Goal: Task Accomplishment & Management: Manage account settings

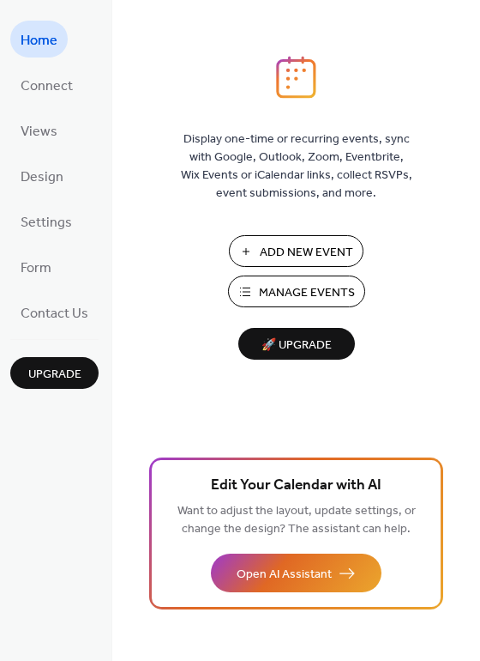
click at [313, 289] on span "Manage Events" at bounding box center [307, 293] width 96 height 18
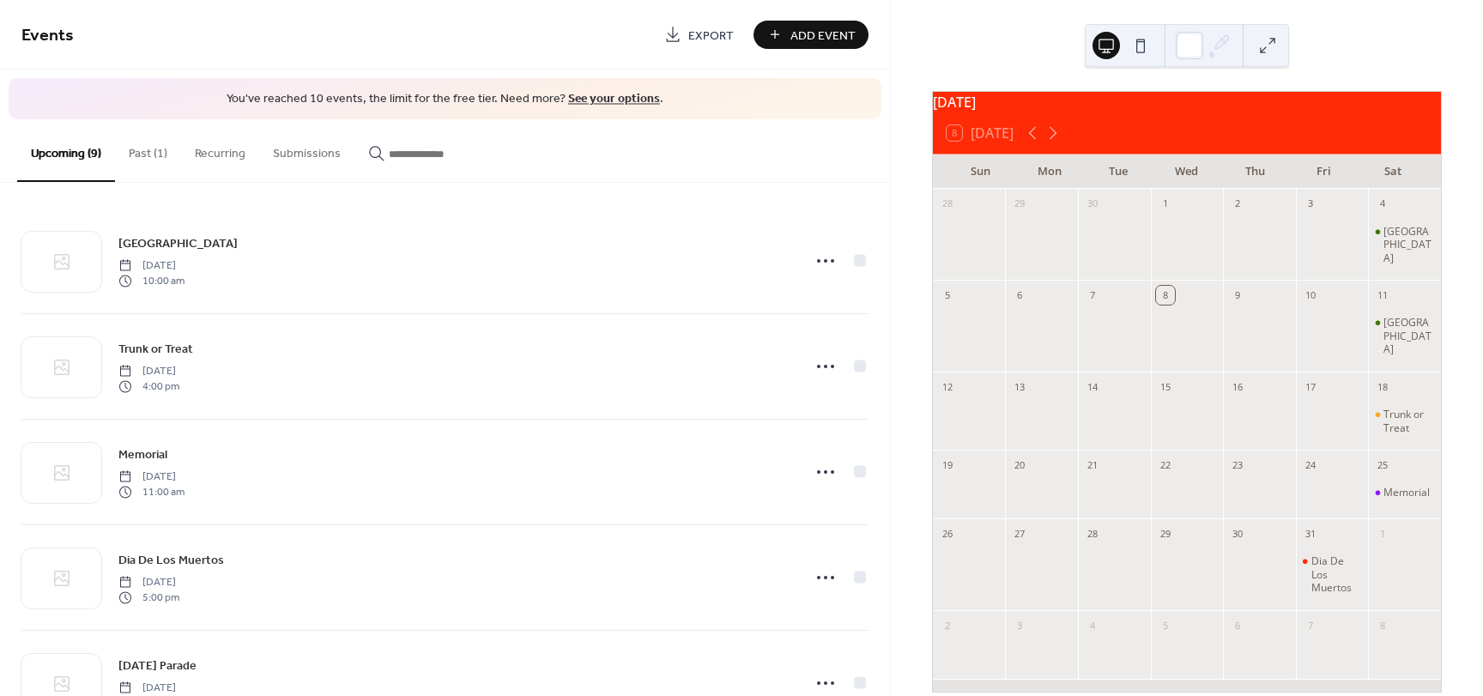
click at [169, 160] on button "Past (1)" at bounding box center [148, 149] width 66 height 61
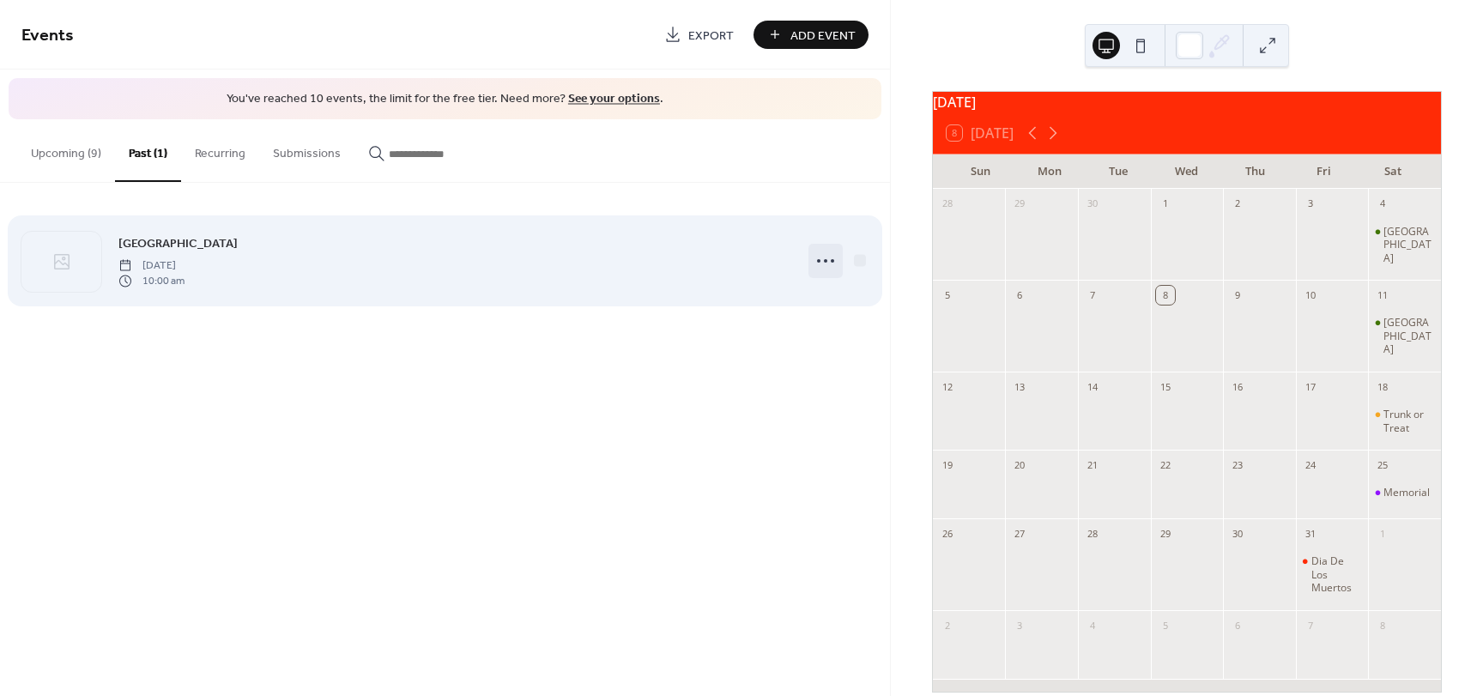
click at [837, 259] on icon at bounding box center [825, 260] width 27 height 27
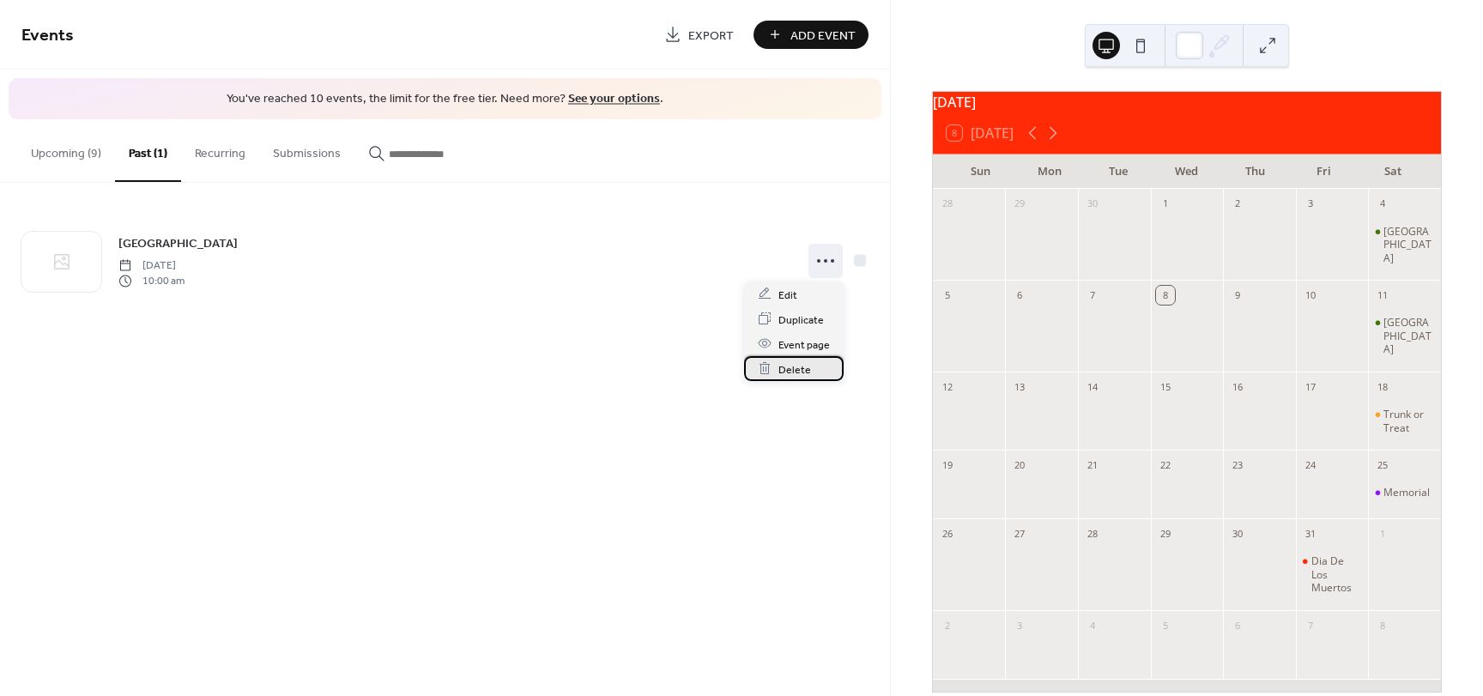
click at [808, 370] on span "Delete" at bounding box center [794, 369] width 33 height 18
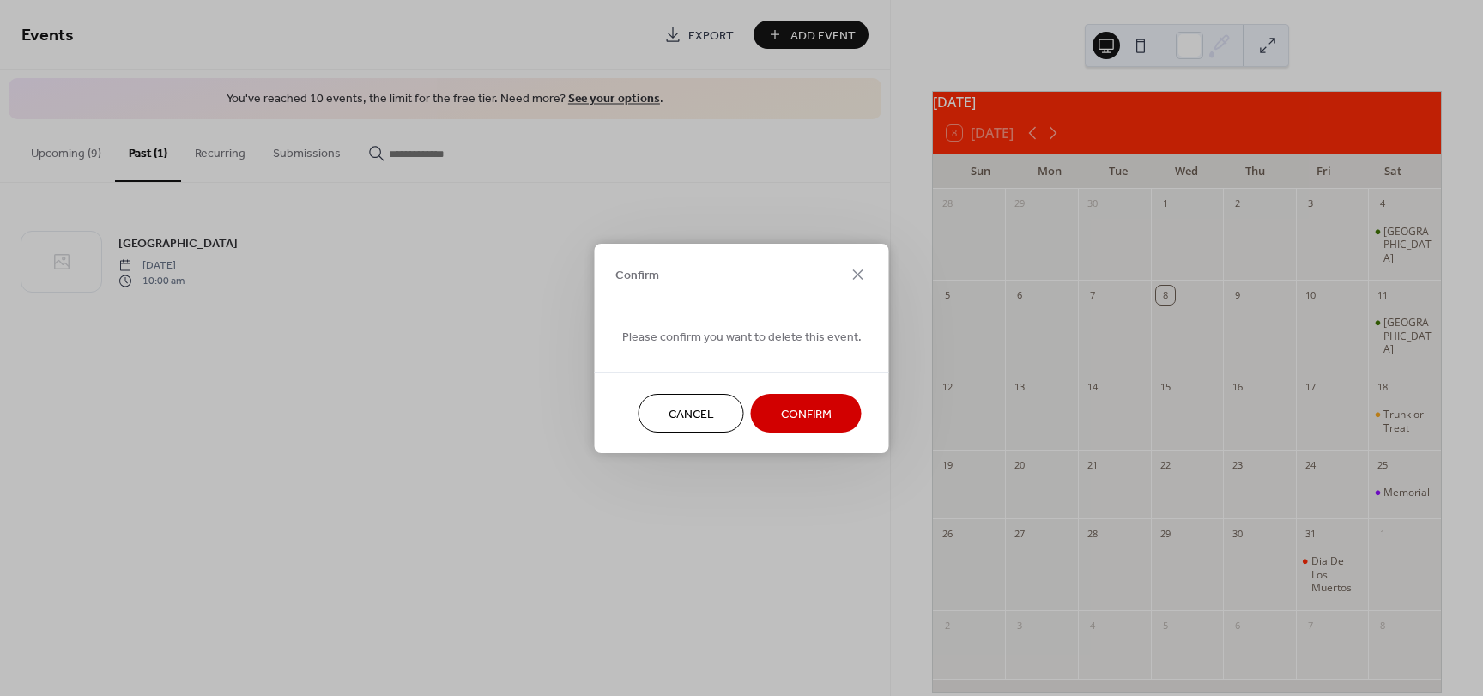
click at [812, 415] on span "Confirm" at bounding box center [806, 414] width 51 height 18
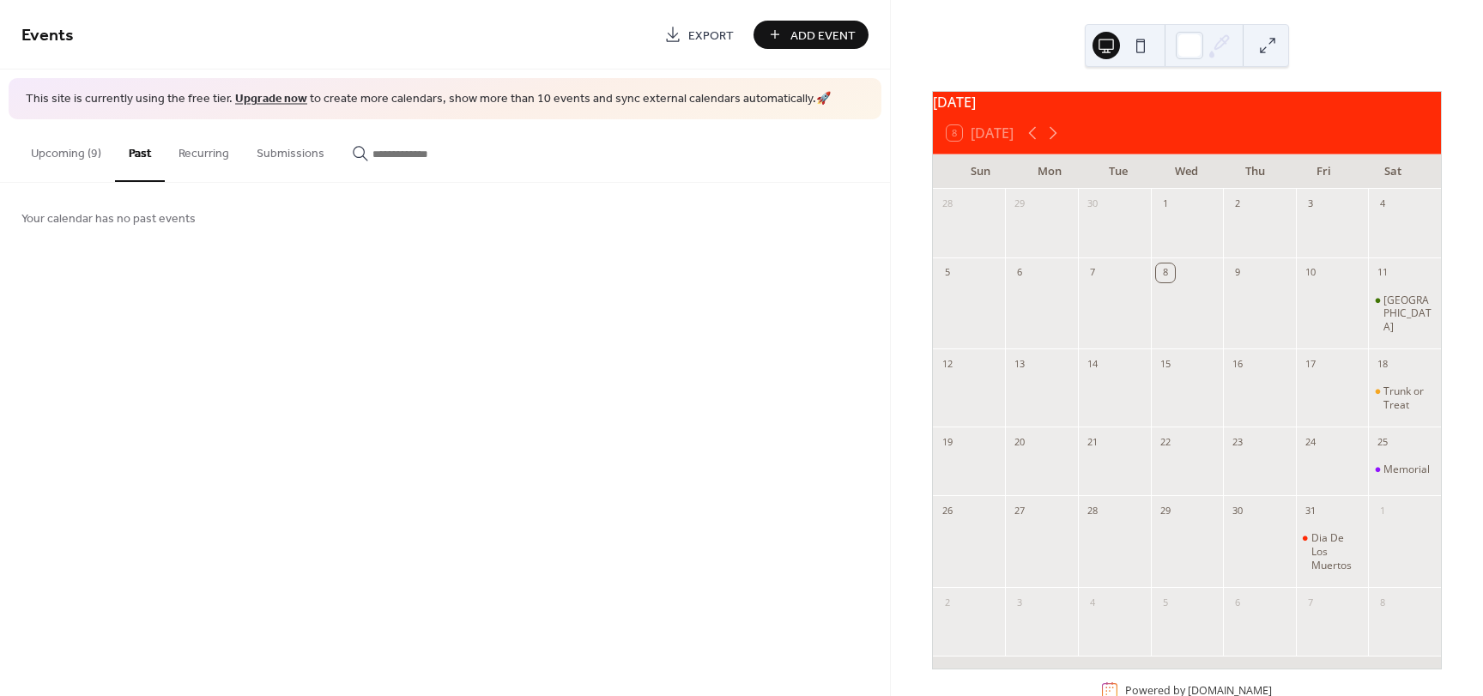
click at [59, 142] on button "Upcoming (9)" at bounding box center [66, 149] width 98 height 61
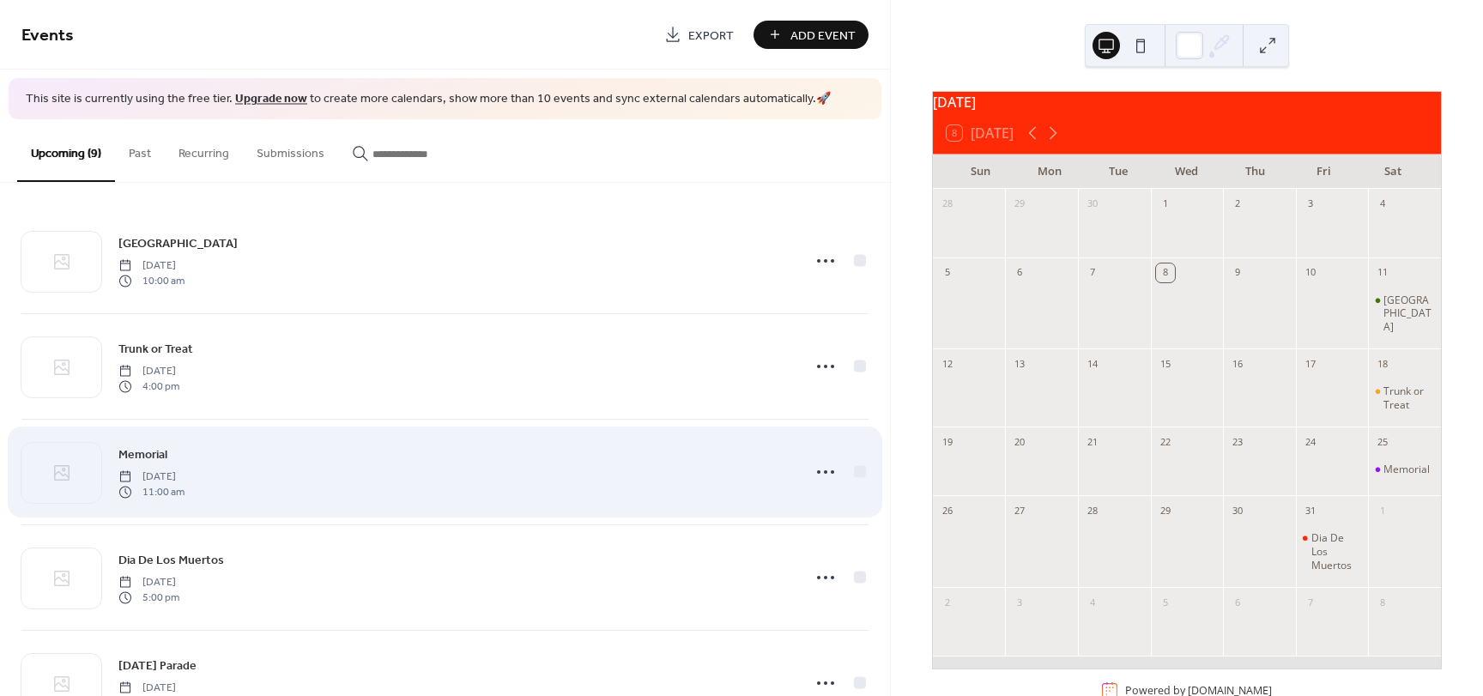
click at [274, 451] on div "Memorial Saturday, October 25, 2025 11:00 am" at bounding box center [454, 471] width 672 height 55
click at [813, 467] on icon at bounding box center [825, 471] width 27 height 27
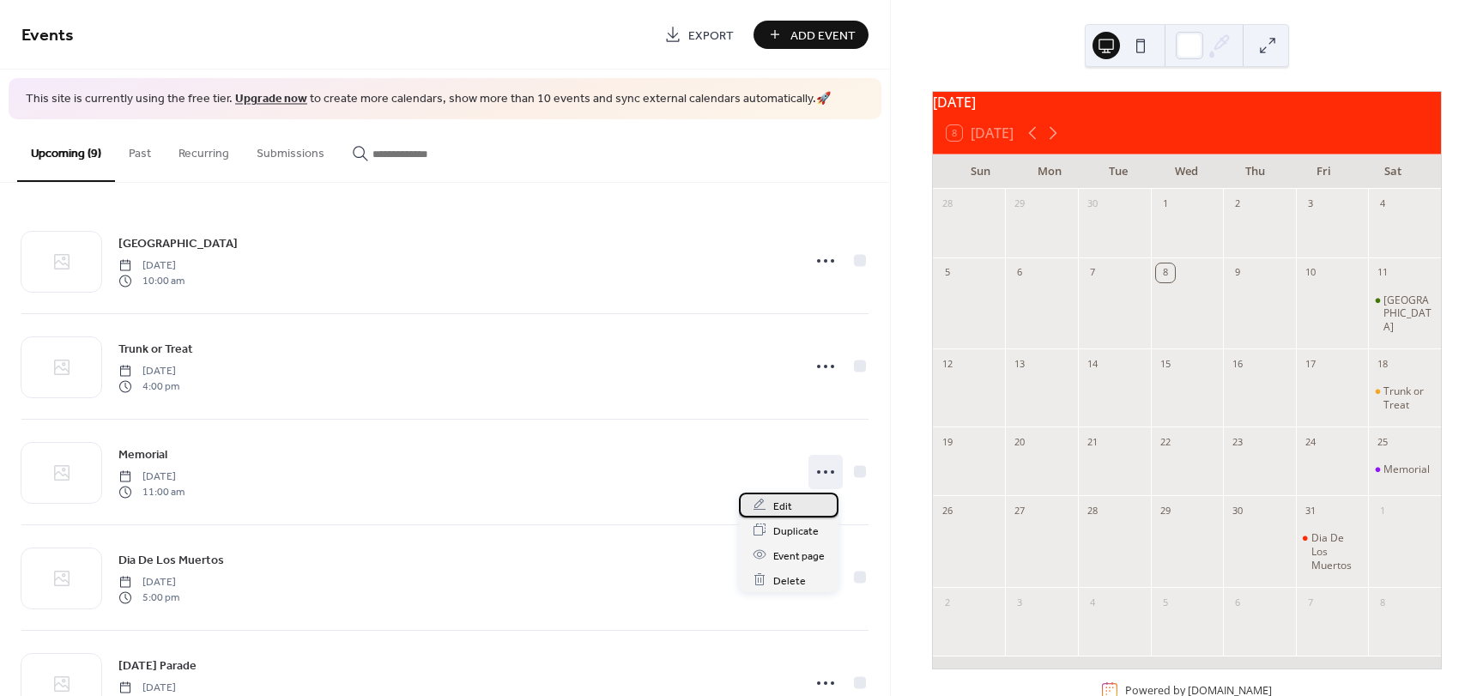
click at [806, 498] on div "Edit" at bounding box center [789, 504] width 100 height 25
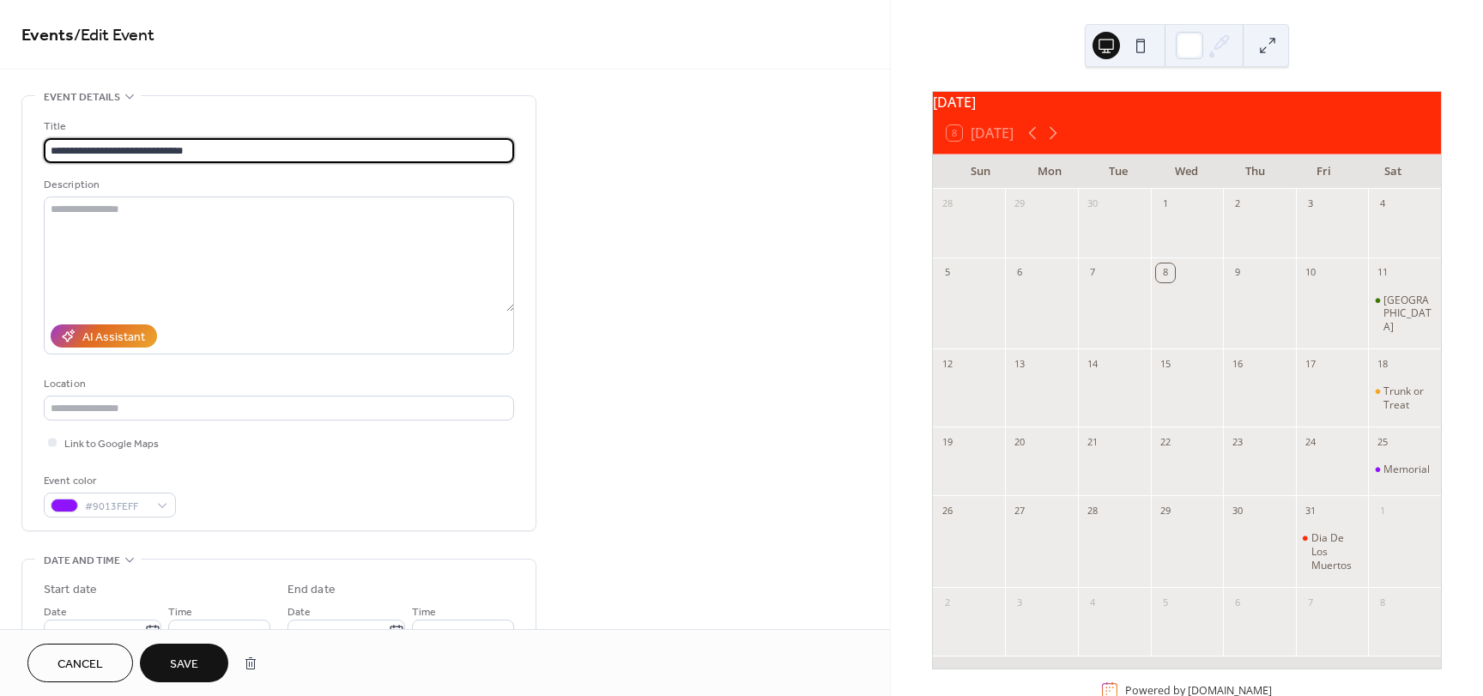
type input "**********"
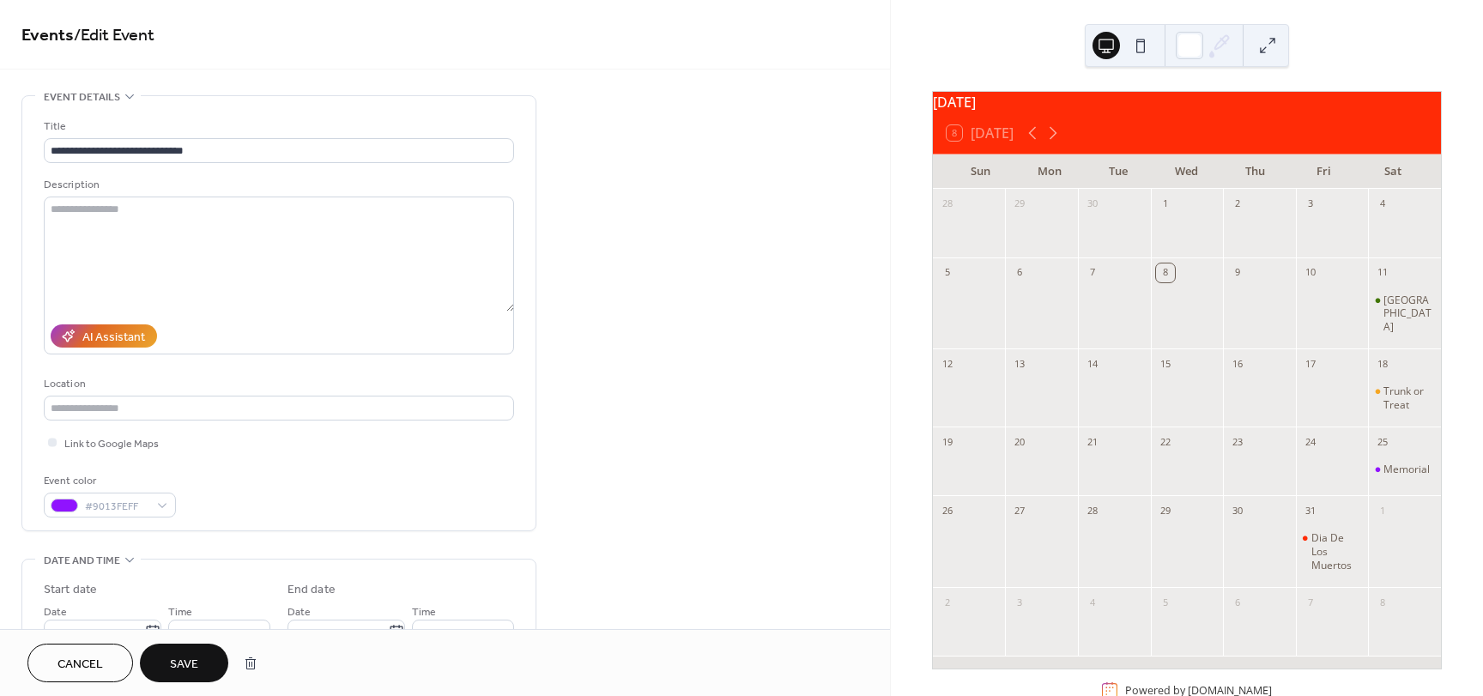
click at [208, 666] on button "Save" at bounding box center [184, 662] width 88 height 39
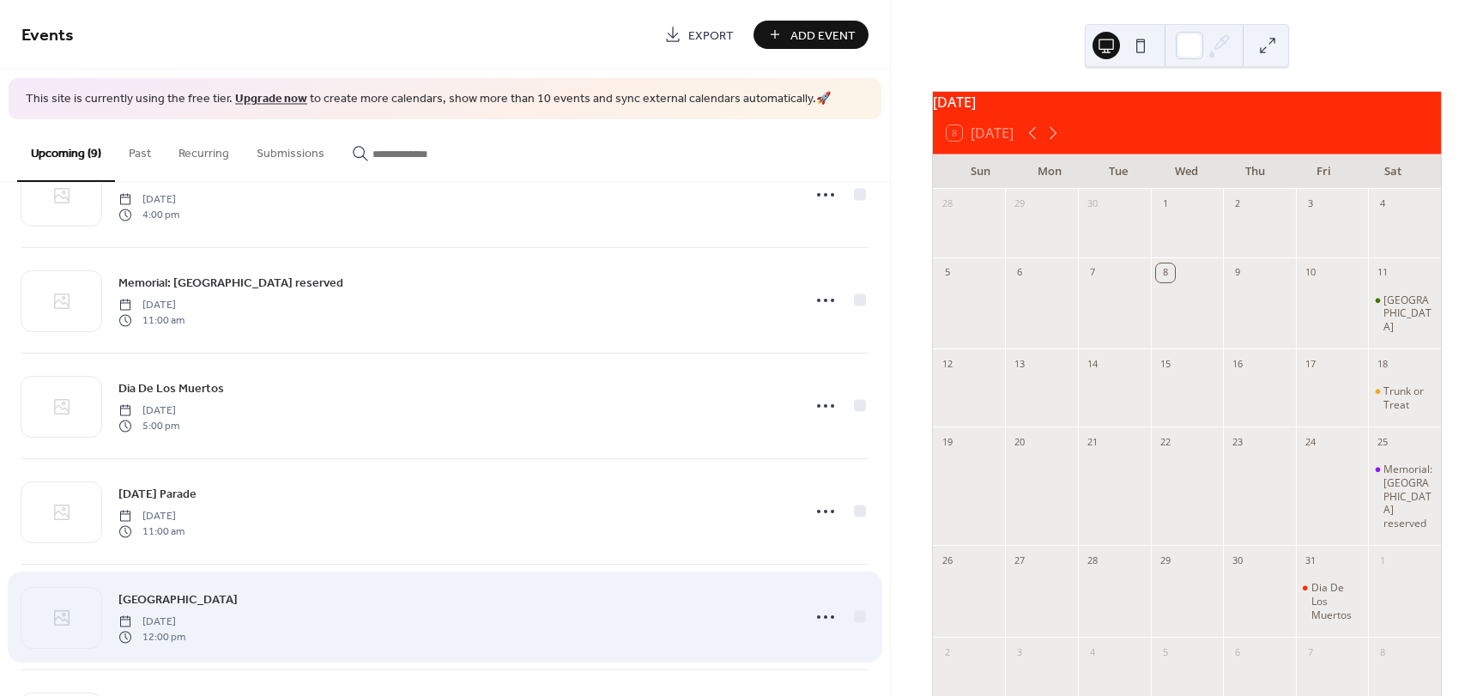
scroll to position [257, 0]
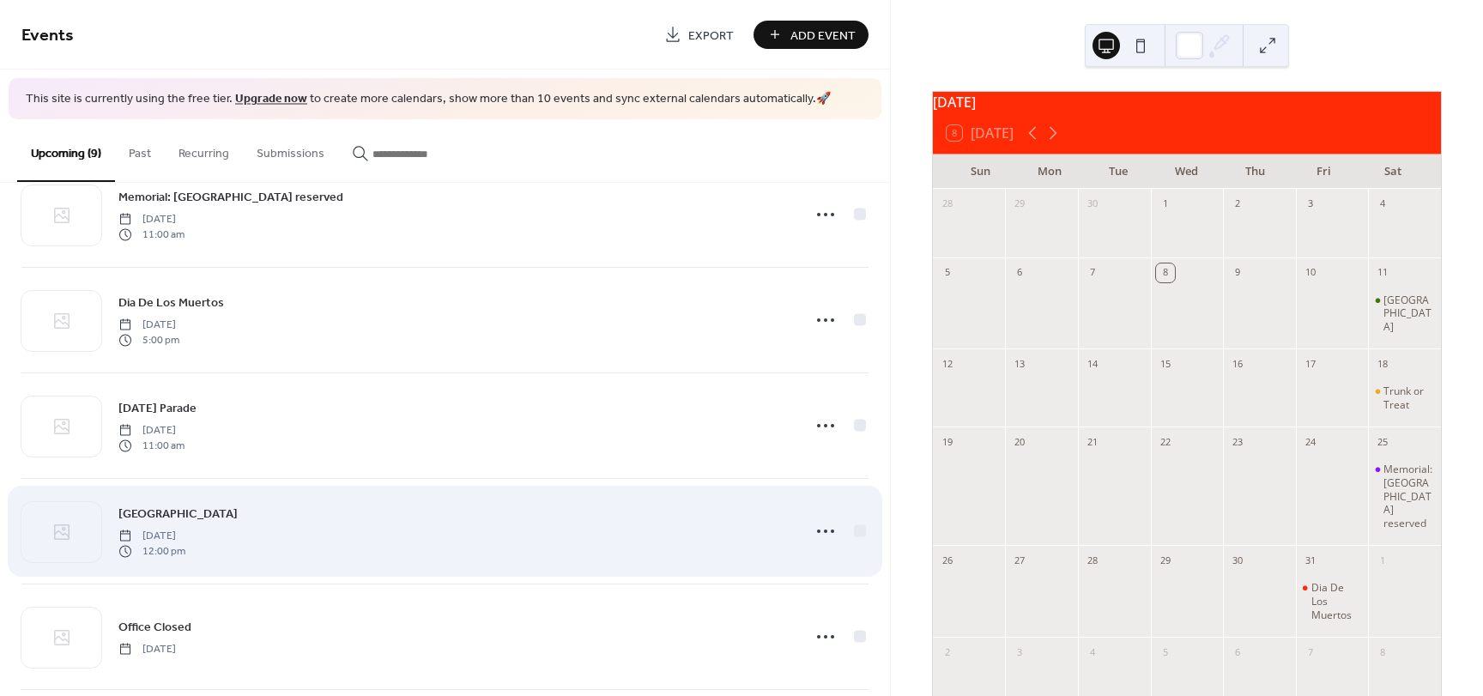
click at [340, 541] on div "Pioneer Hall Reserved Saturday, November 15, 2025 12:00 pm" at bounding box center [454, 531] width 672 height 55
